Goal: Task Accomplishment & Management: Use online tool/utility

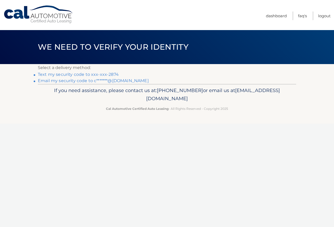
click at [89, 75] on link "Text my security code to xxx-xxx-2874" at bounding box center [78, 74] width 81 height 5
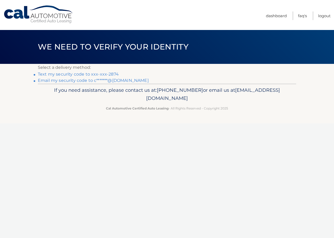
click at [97, 74] on link "Text my security code to xxx-xxx-2874" at bounding box center [78, 74] width 81 height 5
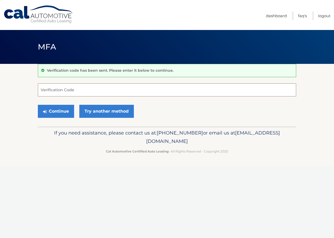
click at [60, 90] on input "Verification Code" at bounding box center [167, 90] width 258 height 13
type input "730338"
click at [64, 111] on button "Continue" at bounding box center [56, 111] width 36 height 13
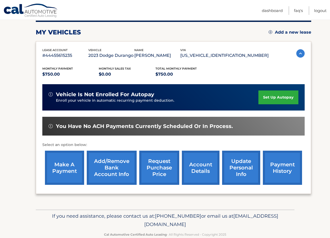
scroll to position [78, 0]
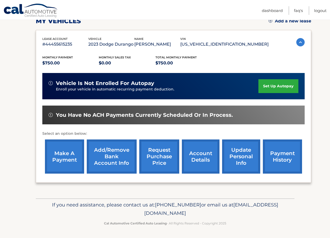
click at [62, 156] on link "make a payment" at bounding box center [64, 157] width 39 height 34
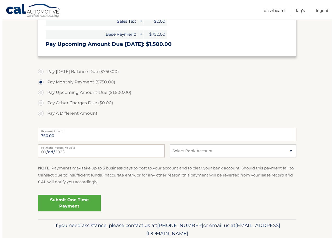
scroll to position [157, 0]
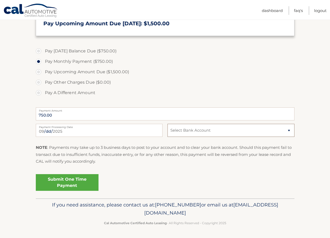
click at [286, 129] on select "Select Bank Account Checking TD BANK, NA *****1206 Checking TD BANK, NA *****03…" at bounding box center [230, 130] width 127 height 13
select select "MGU3ZDY5NWYtNTNlZi00NDI2LTgyNzYtYWQwMzg1MjlhZmI5"
click at [167, 124] on select "Select Bank Account Checking TD BANK, NA *****1206 Checking TD BANK, NA *****03…" at bounding box center [230, 130] width 127 height 13
click at [72, 180] on link "Submit One Time Payment" at bounding box center [67, 182] width 63 height 17
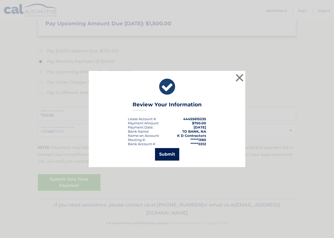
click at [162, 155] on button "Submit" at bounding box center [167, 154] width 24 height 13
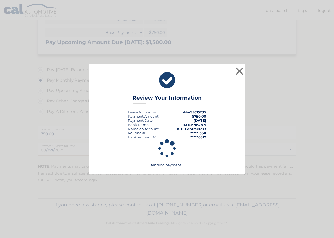
scroll to position [138, 0]
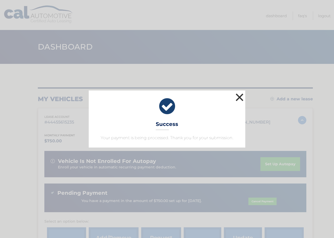
click at [240, 98] on button "×" at bounding box center [239, 97] width 10 height 10
